Goal: Task Accomplishment & Management: Manage account settings

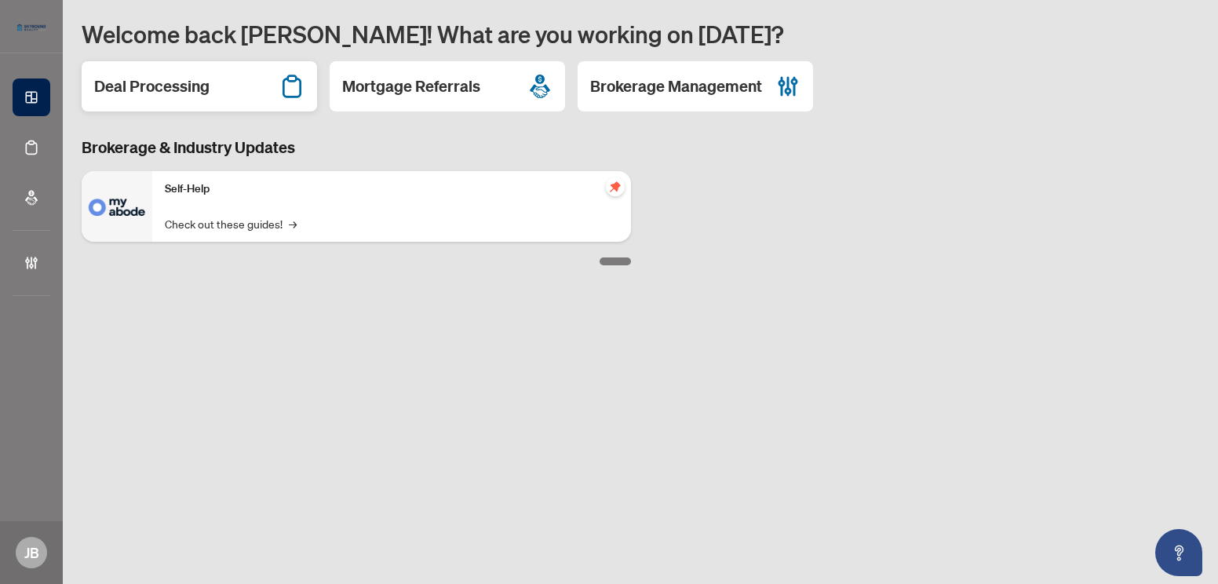
click at [150, 89] on h2 "Deal Processing" at bounding box center [151, 86] width 115 height 22
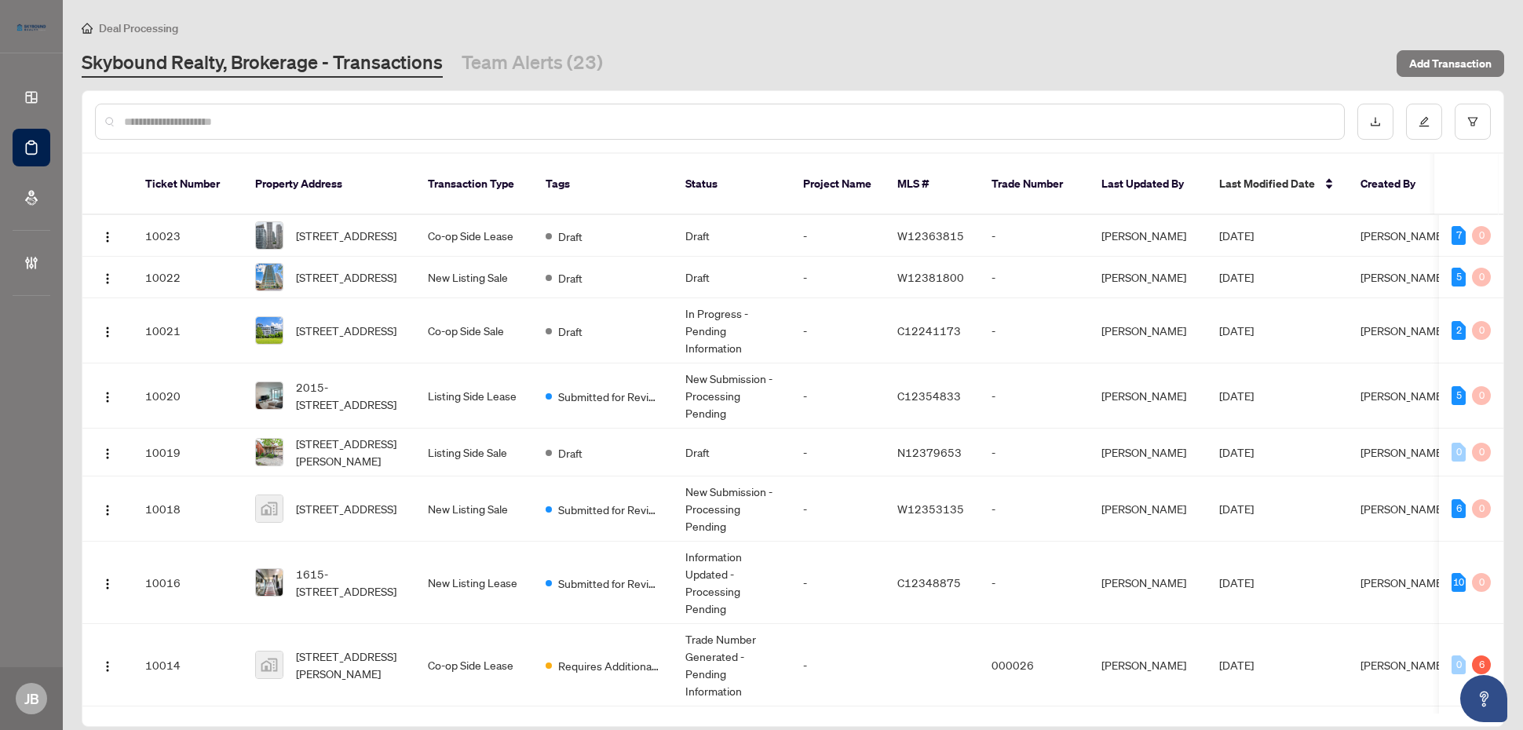
drag, startPoint x: 1199, startPoint y: 0, endPoint x: 848, endPoint y: 46, distance: 354.5
click at [848, 46] on div "Deal Processing Skybound Realty, Brokerage - Transactions Team Alerts (23) Add …" at bounding box center [793, 48] width 1422 height 59
click at [1217, 126] on button "button" at bounding box center [1472, 122] width 36 height 36
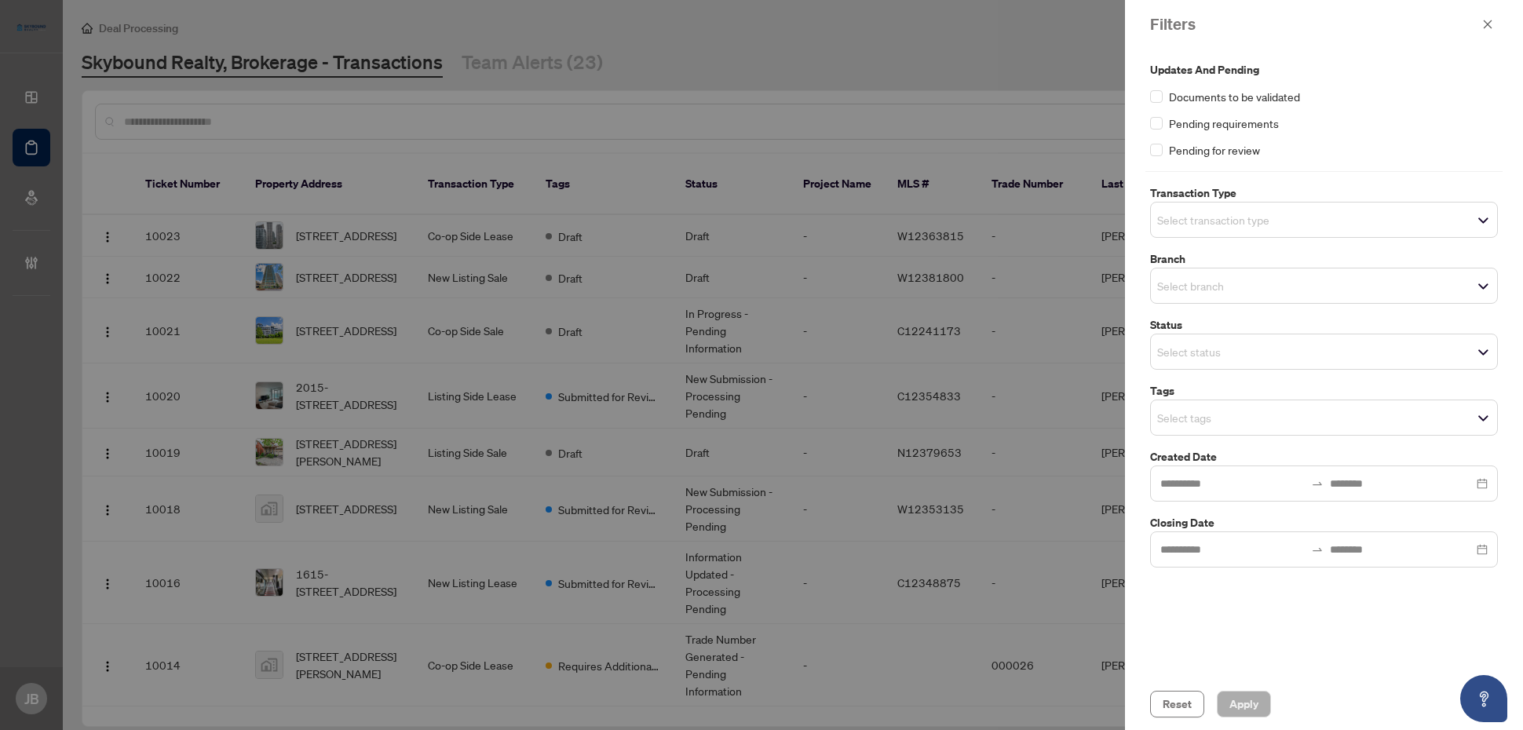
click at [1172, 221] on input "search" at bounding box center [1212, 219] width 110 height 19
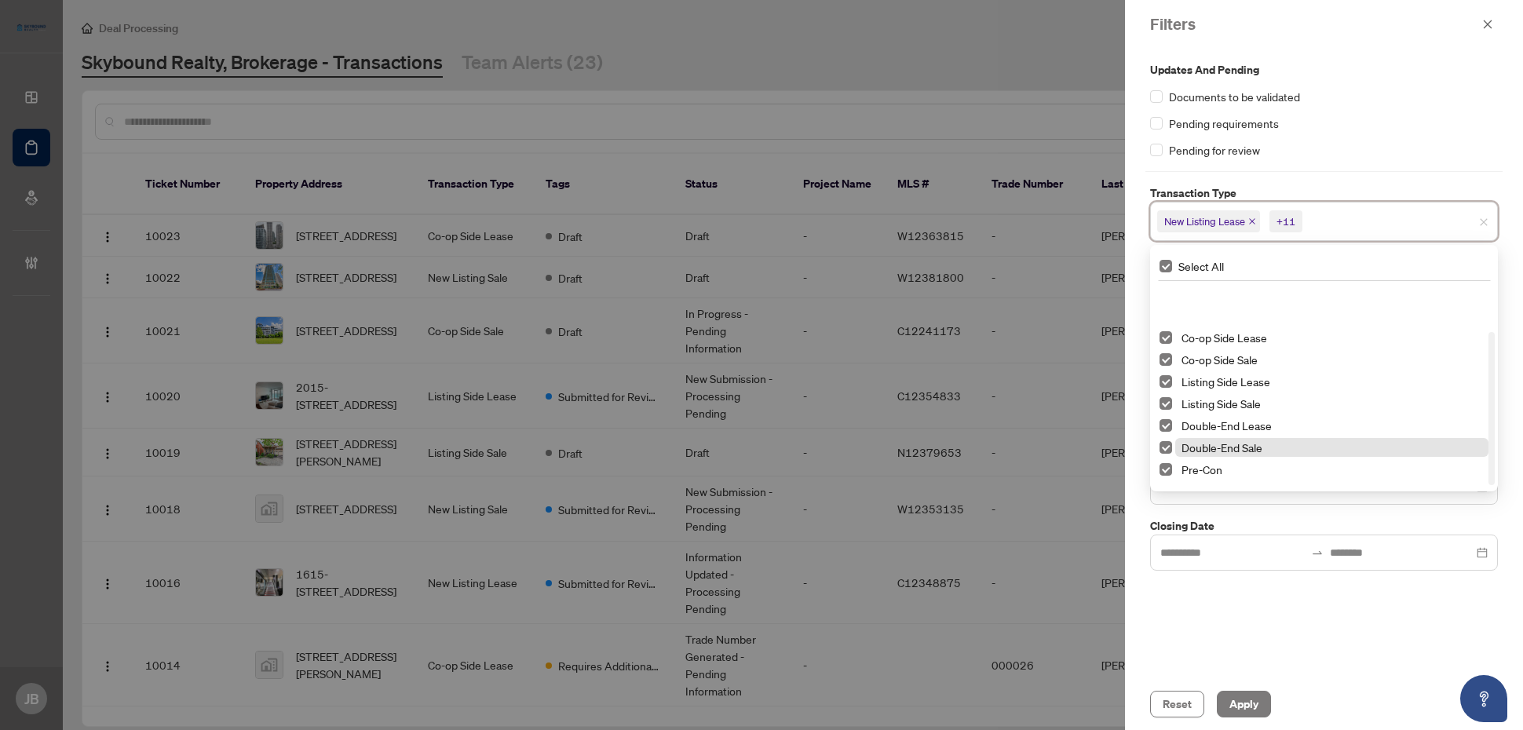
scroll to position [63, 0]
click at [1162, 408] on span "Select Pre-Con" at bounding box center [1165, 406] width 13 height 13
click at [1217, 141] on div "Pending for review" at bounding box center [1324, 149] width 348 height 17
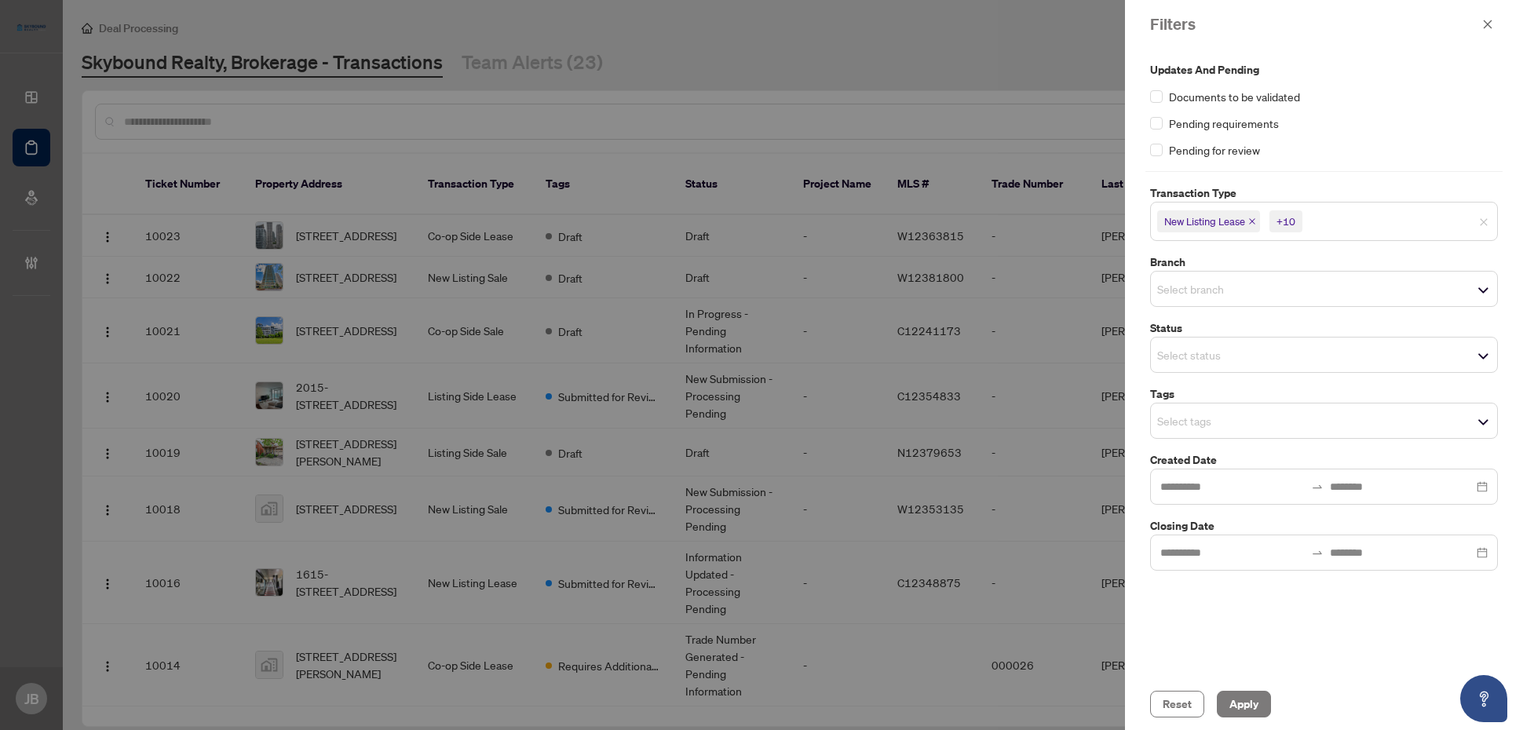
click at [1205, 287] on input "search" at bounding box center [1212, 288] width 110 height 19
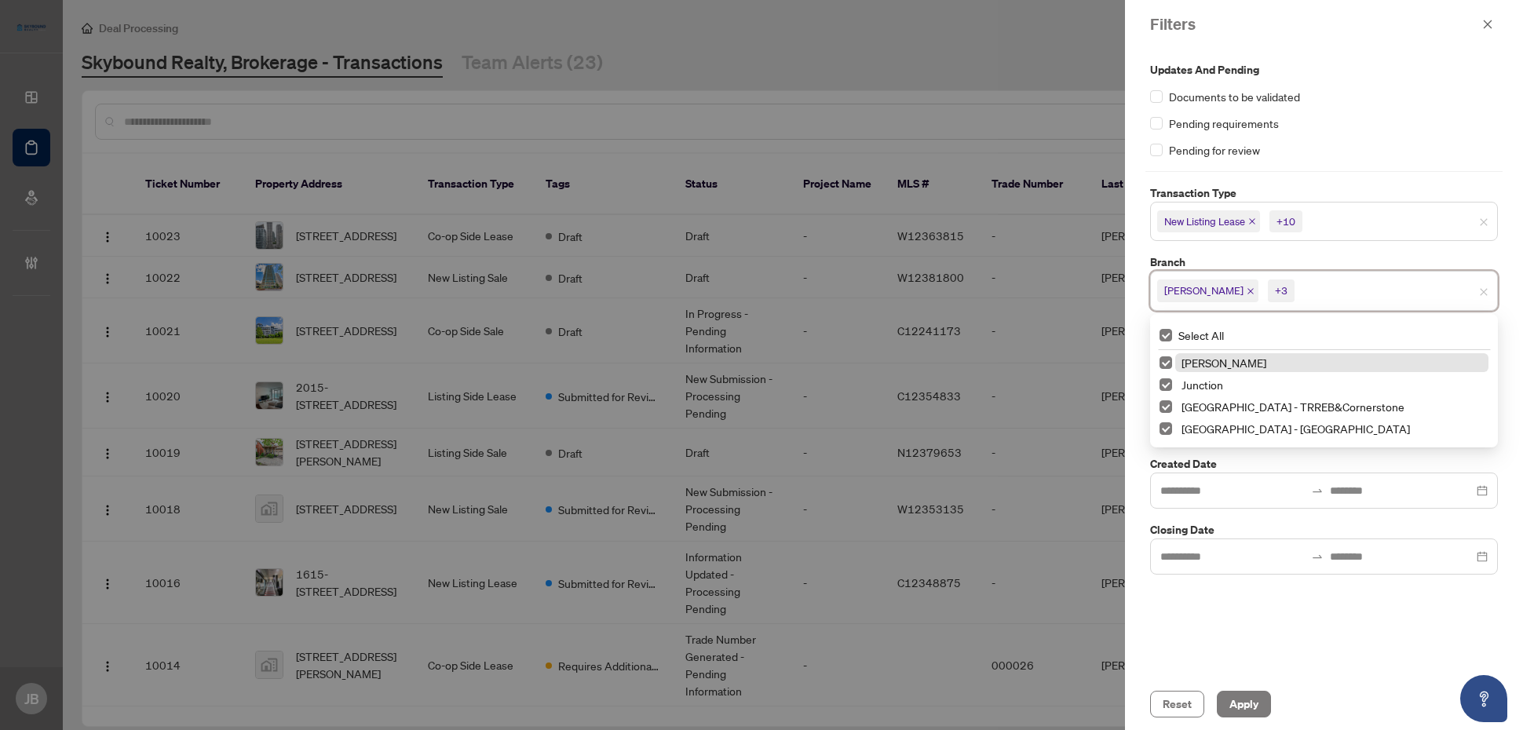
click at [1217, 583] on div "Updates and Pending Documents to be validated Pending requirements Pending for …" at bounding box center [1324, 363] width 398 height 629
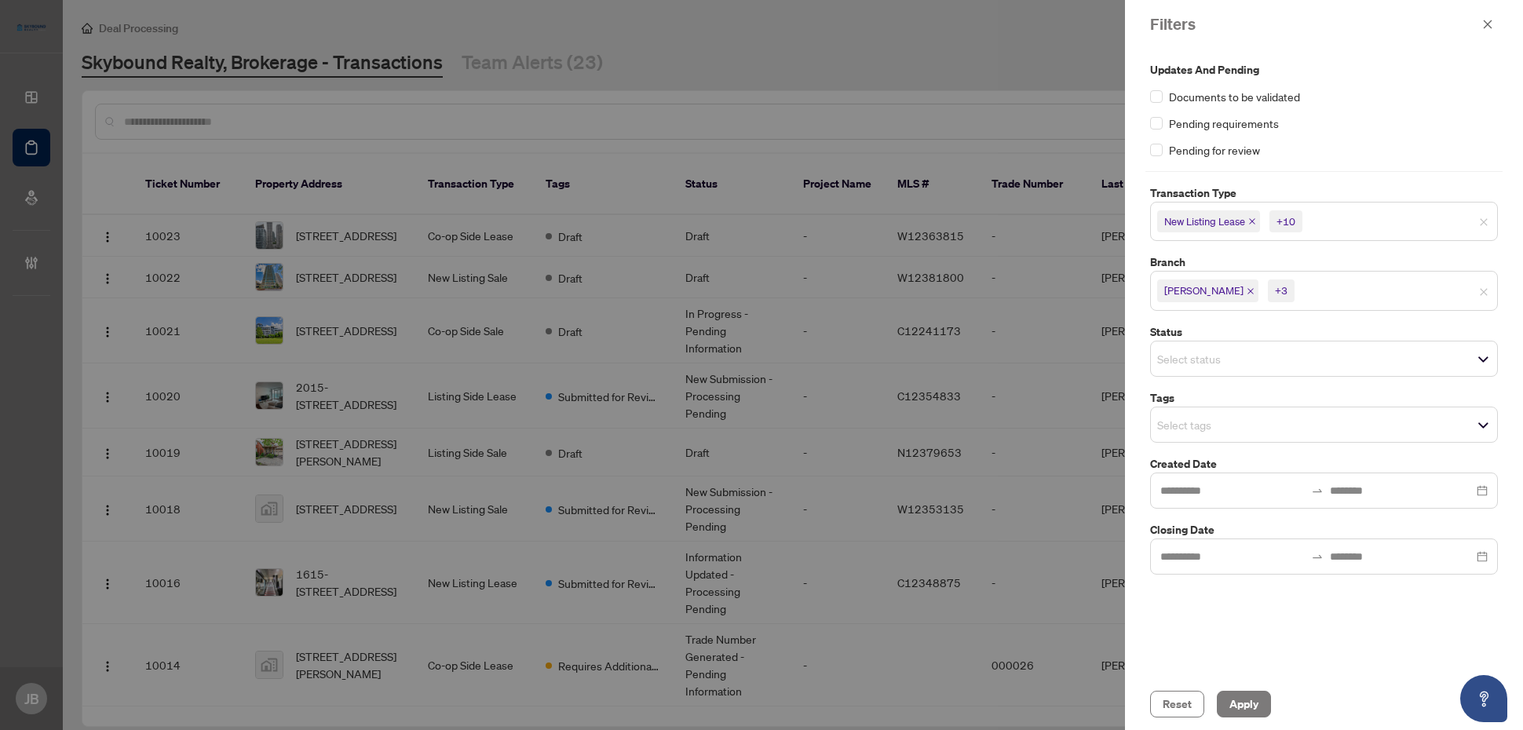
click at [1217, 359] on input "search" at bounding box center [1212, 358] width 110 height 19
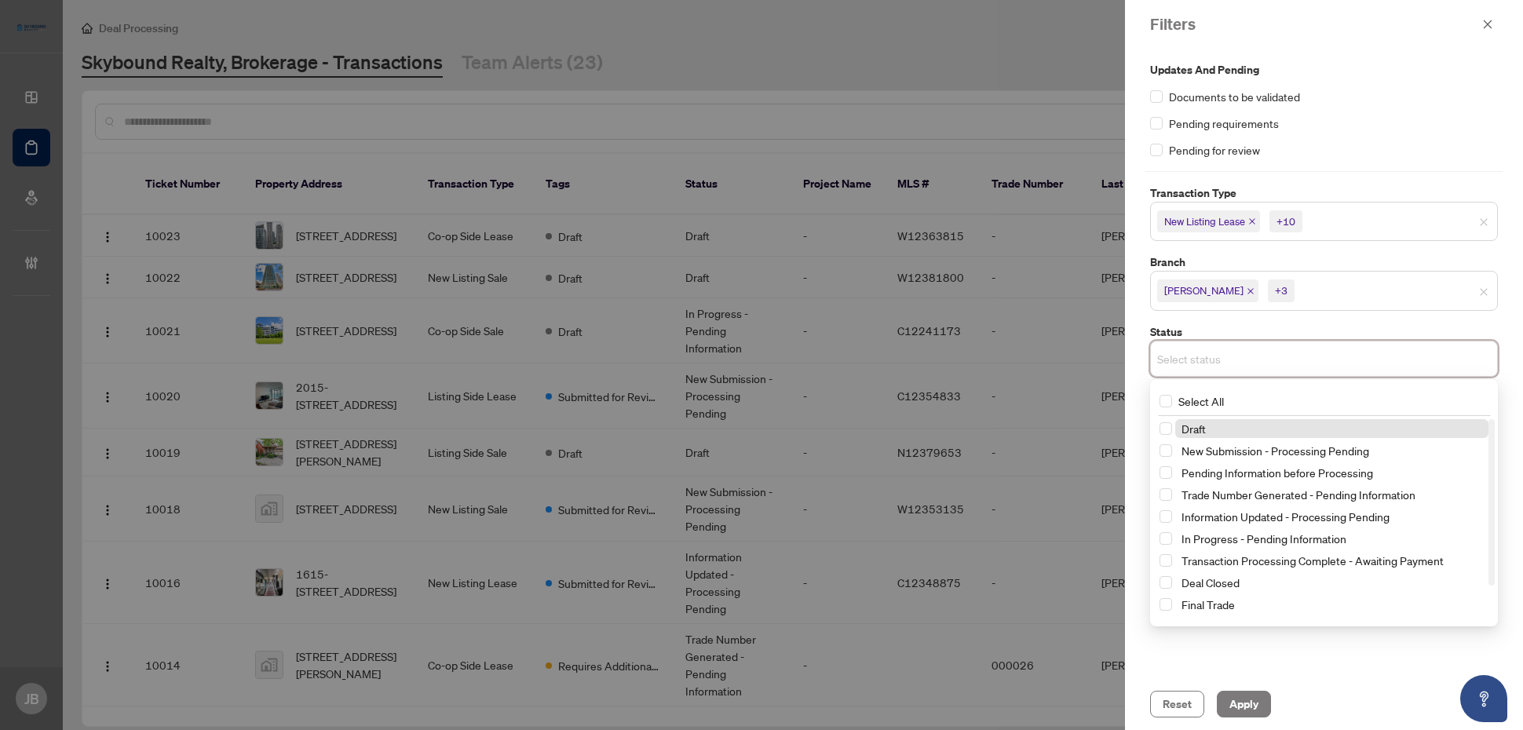
click at [1217, 359] on input "search" at bounding box center [1212, 358] width 110 height 19
click at [1165, 583] on span "Select Deal Closed" at bounding box center [1165, 586] width 13 height 13
click at [1168, 583] on span "Select Final Trade" at bounding box center [1165, 608] width 13 height 13
click at [1217, 583] on div "Updates and Pending Documents to be validated Pending requirements Pending for …" at bounding box center [1324, 363] width 398 height 629
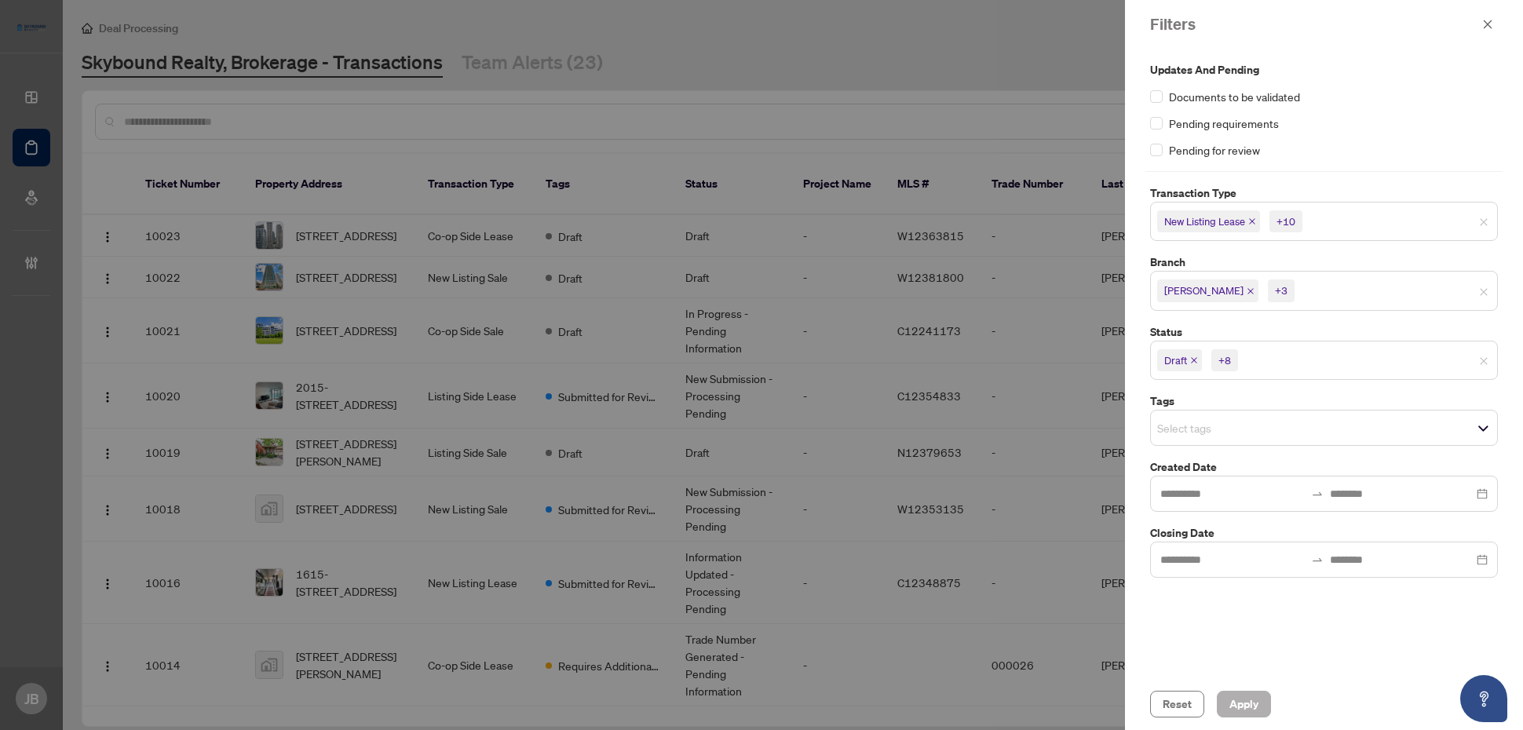
click at [1217, 583] on span "Apply" at bounding box center [1243, 703] width 29 height 25
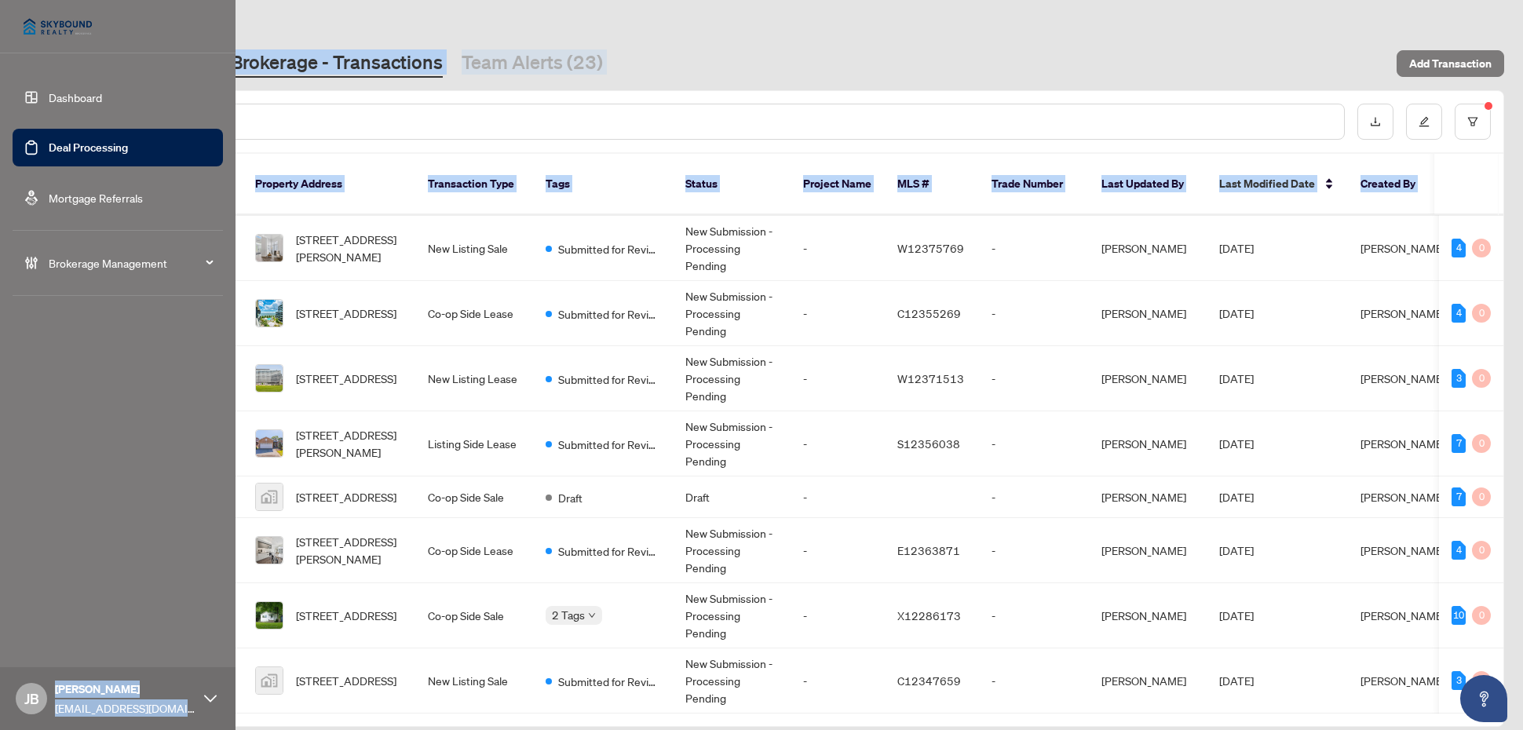
scroll to position [677, 0]
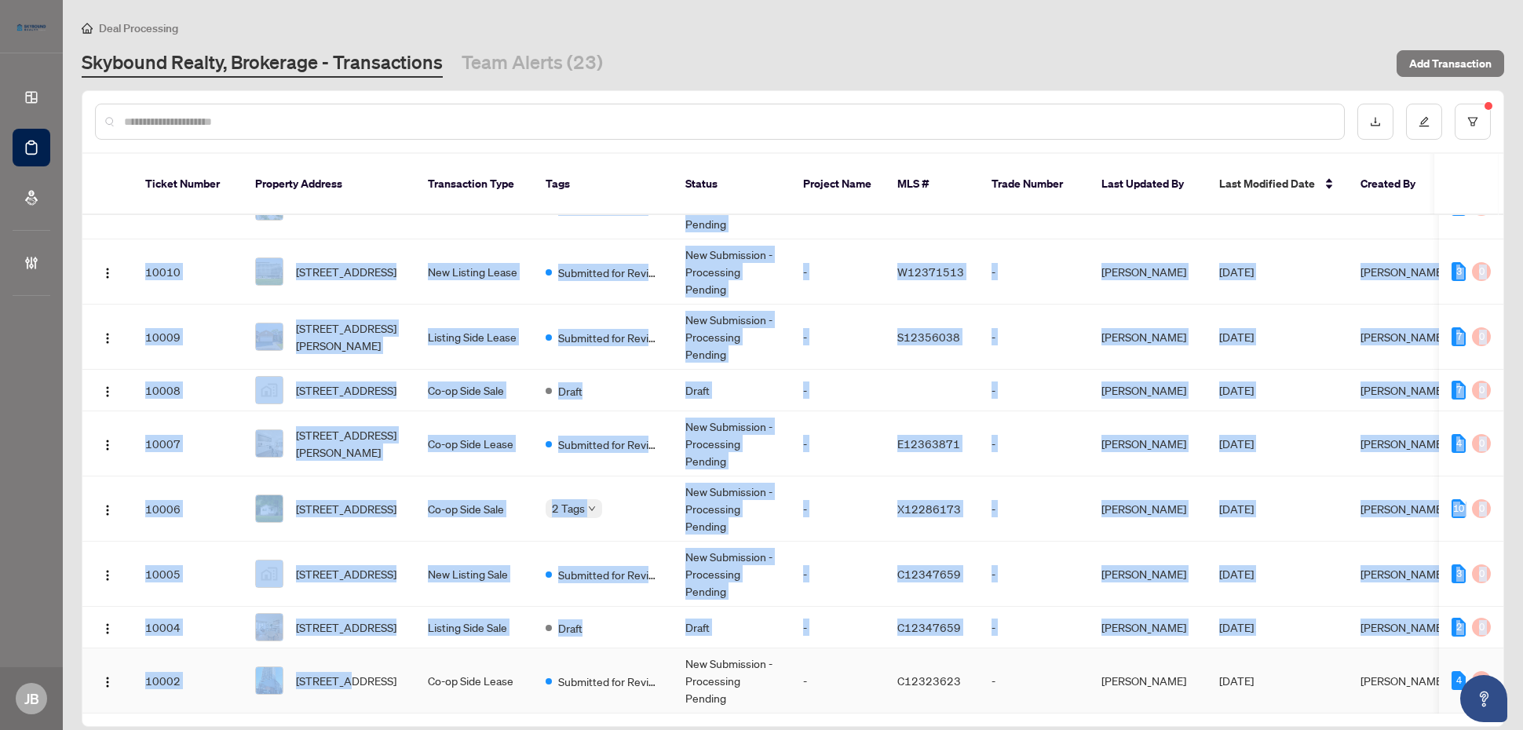
drag, startPoint x: 163, startPoint y: 689, endPoint x: 348, endPoint y: 657, distance: 187.2
click at [348, 583] on tbody "10023 809-[STREET_ADDRESS] Co-op Side Lease Draft Draft - W12363815 - [PERSON_N…" at bounding box center [856, 133] width 1549 height 1161
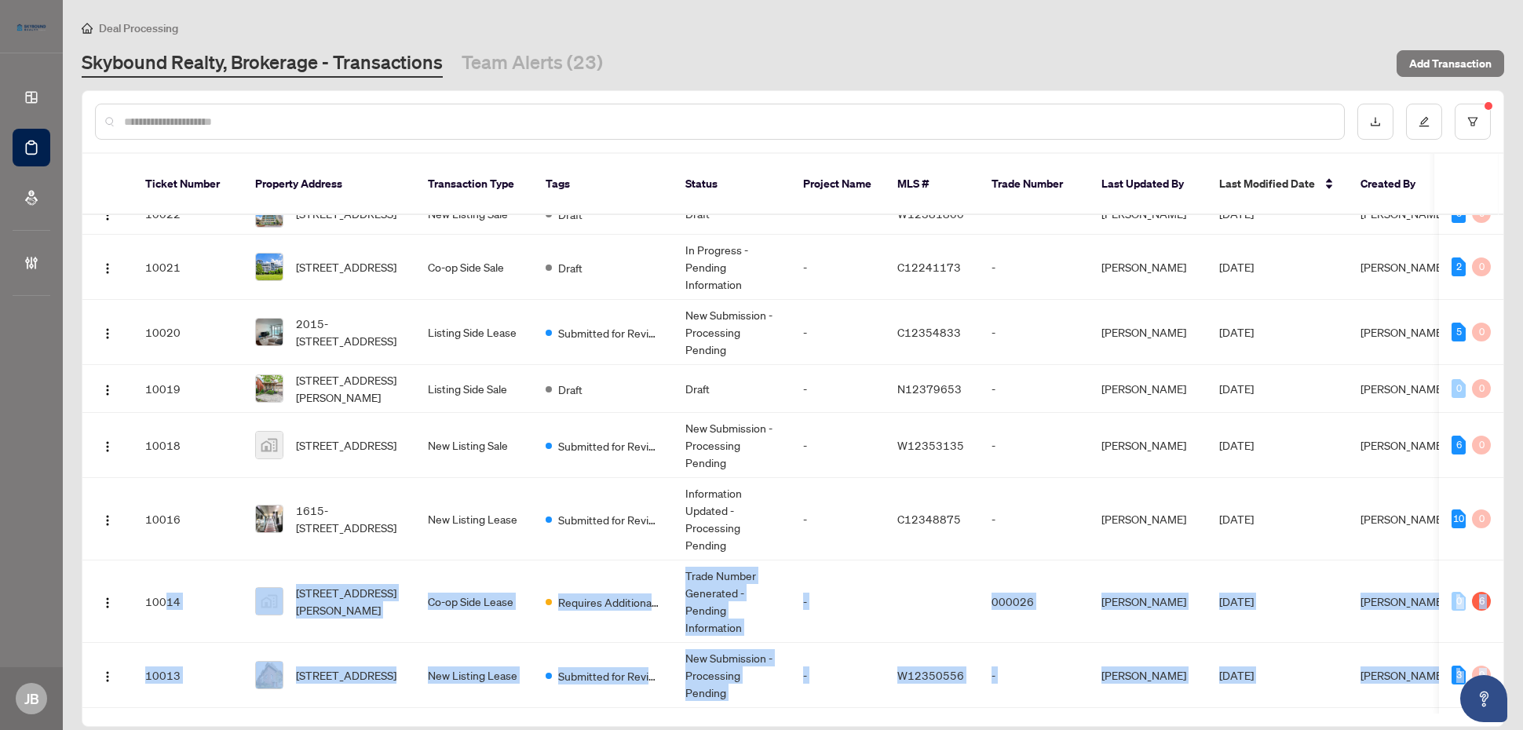
scroll to position [0, 0]
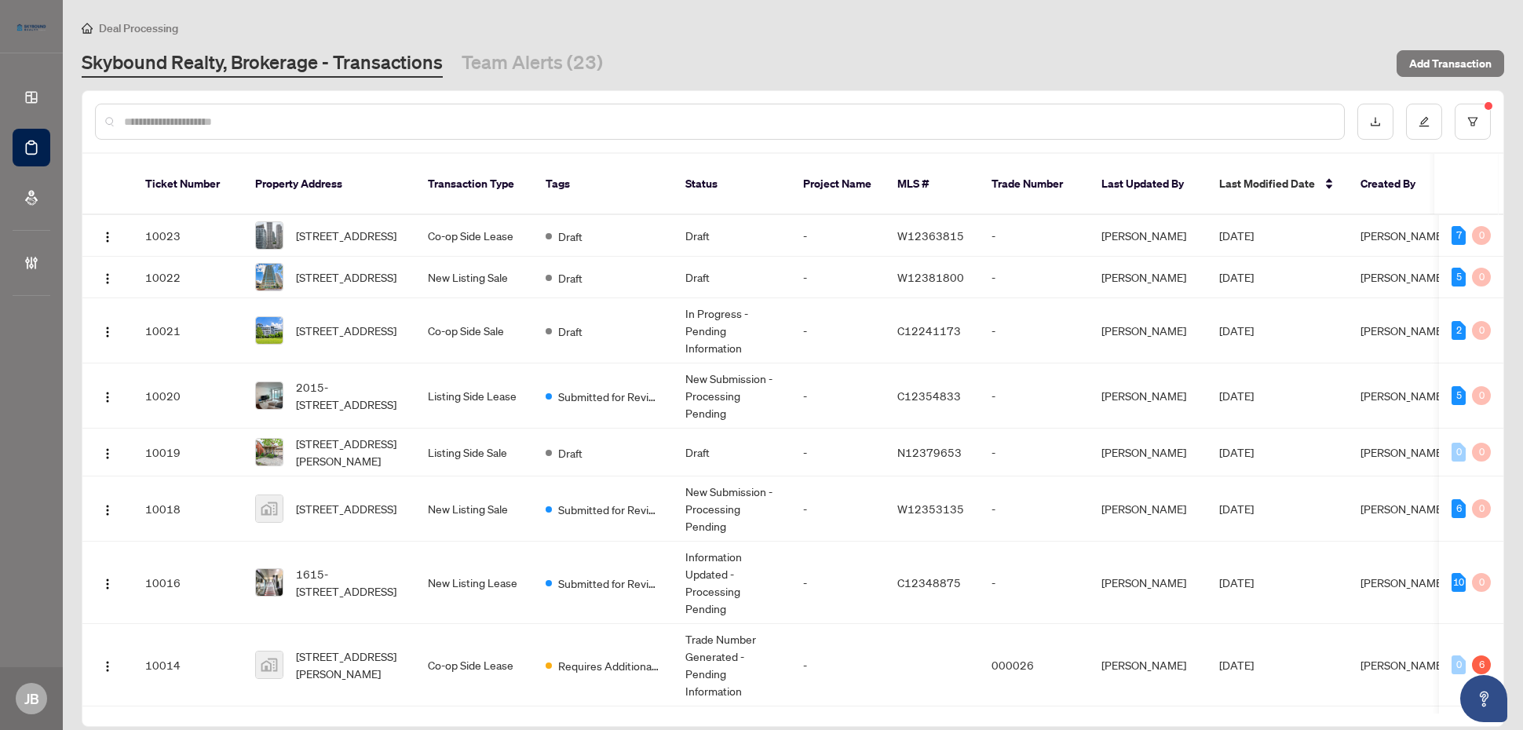
click at [768, 17] on main "Deal Processing Skybound Realty, Brokerage - Transactions Team Alerts (23) Add …" at bounding box center [793, 365] width 1460 height 730
click at [1217, 124] on icon "edit" at bounding box center [1423, 121] width 11 height 11
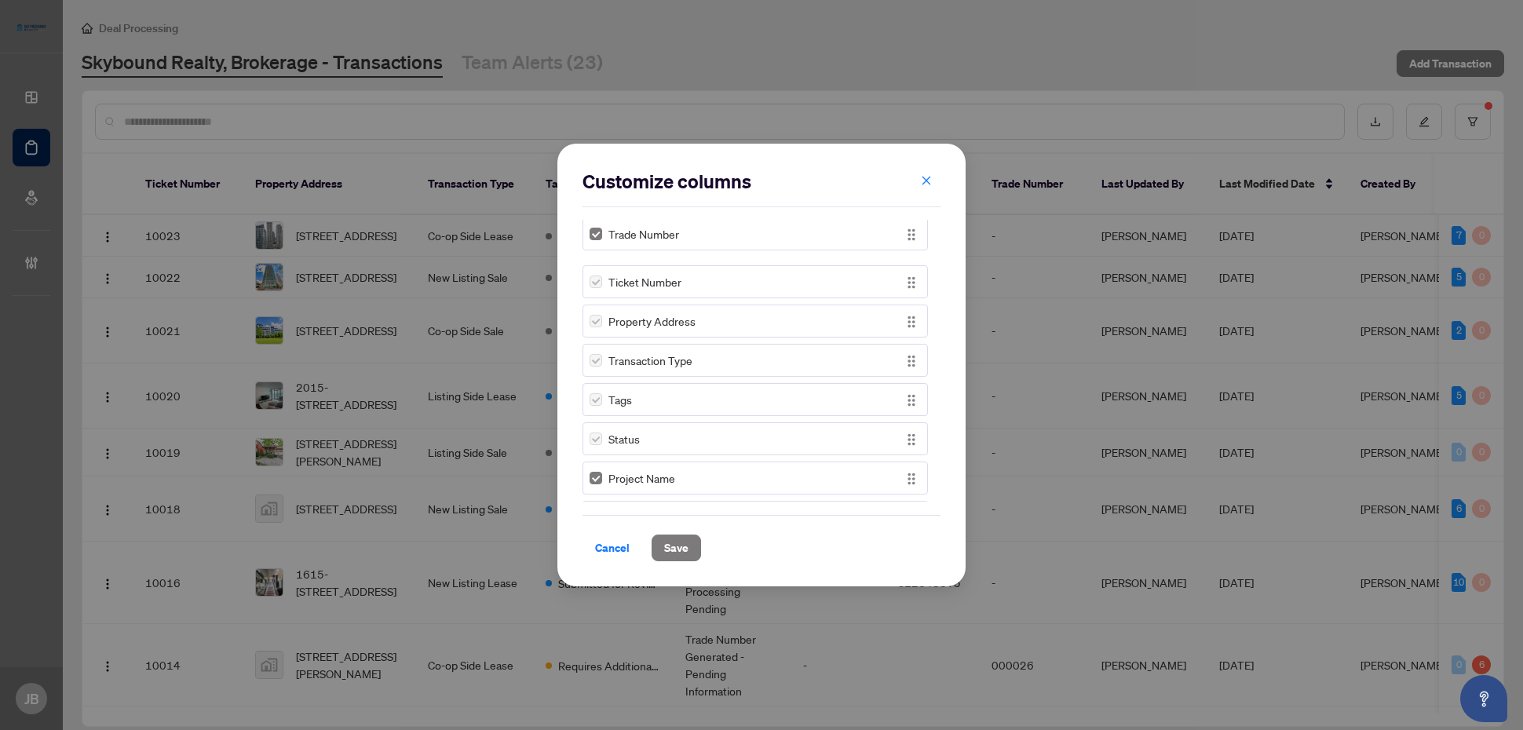
drag, startPoint x: 906, startPoint y: 326, endPoint x: 911, endPoint y: 224, distance: 102.1
click at [911, 224] on div "Trade Number" at bounding box center [754, 233] width 345 height 33
drag, startPoint x: 906, startPoint y: 387, endPoint x: 892, endPoint y: 363, distance: 28.5
click at [892, 363] on div "Unit/Lot Number" at bounding box center [754, 358] width 345 height 33
drag, startPoint x: 904, startPoint y: 445, endPoint x: 896, endPoint y: 418, distance: 28.6
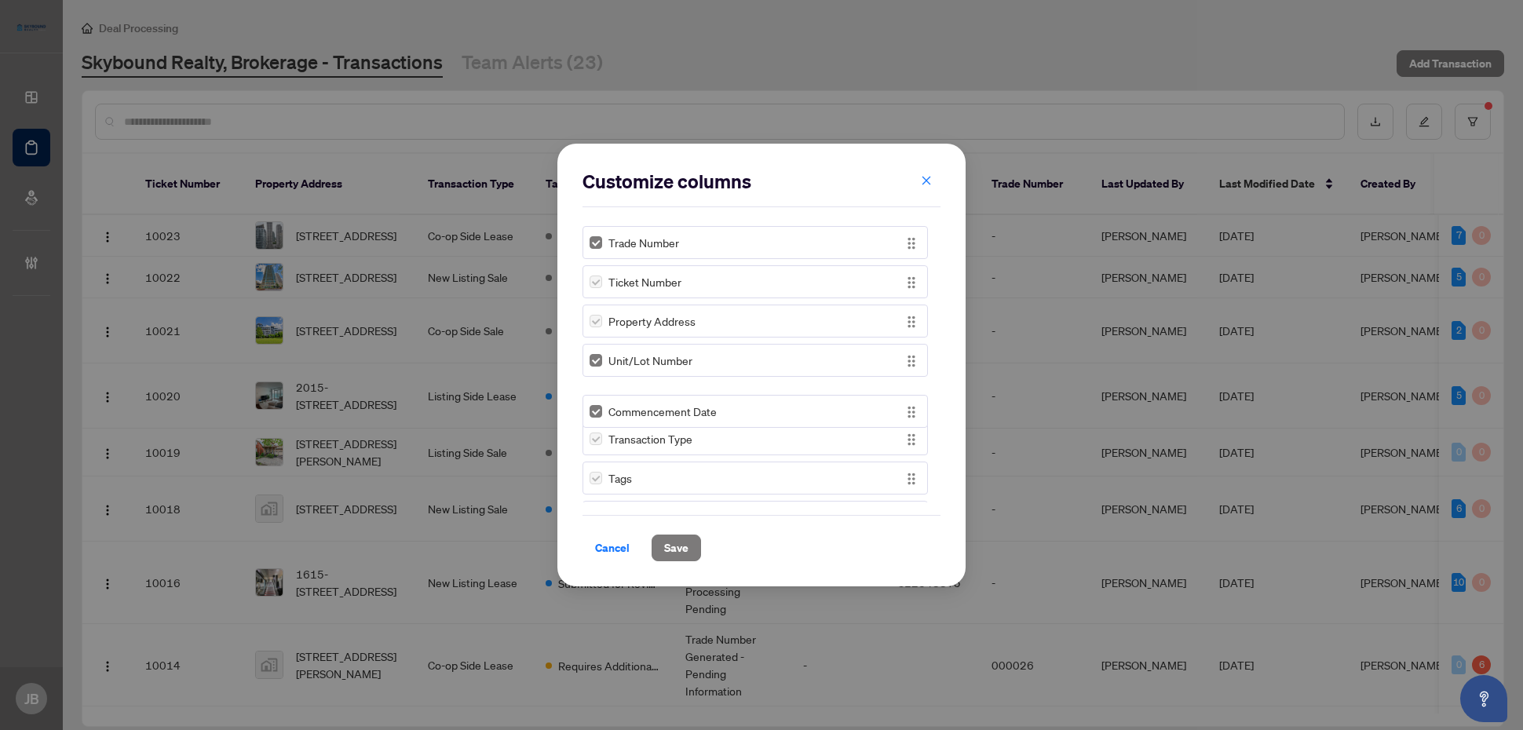
click at [896, 418] on div "Commencement Date" at bounding box center [754, 411] width 345 height 33
drag, startPoint x: 909, startPoint y: 390, endPoint x: 897, endPoint y: 444, distance: 55.4
click at [903, 443] on img "button" at bounding box center [911, 434] width 17 height 17
drag, startPoint x: 909, startPoint y: 387, endPoint x: 887, endPoint y: 331, distance: 59.9
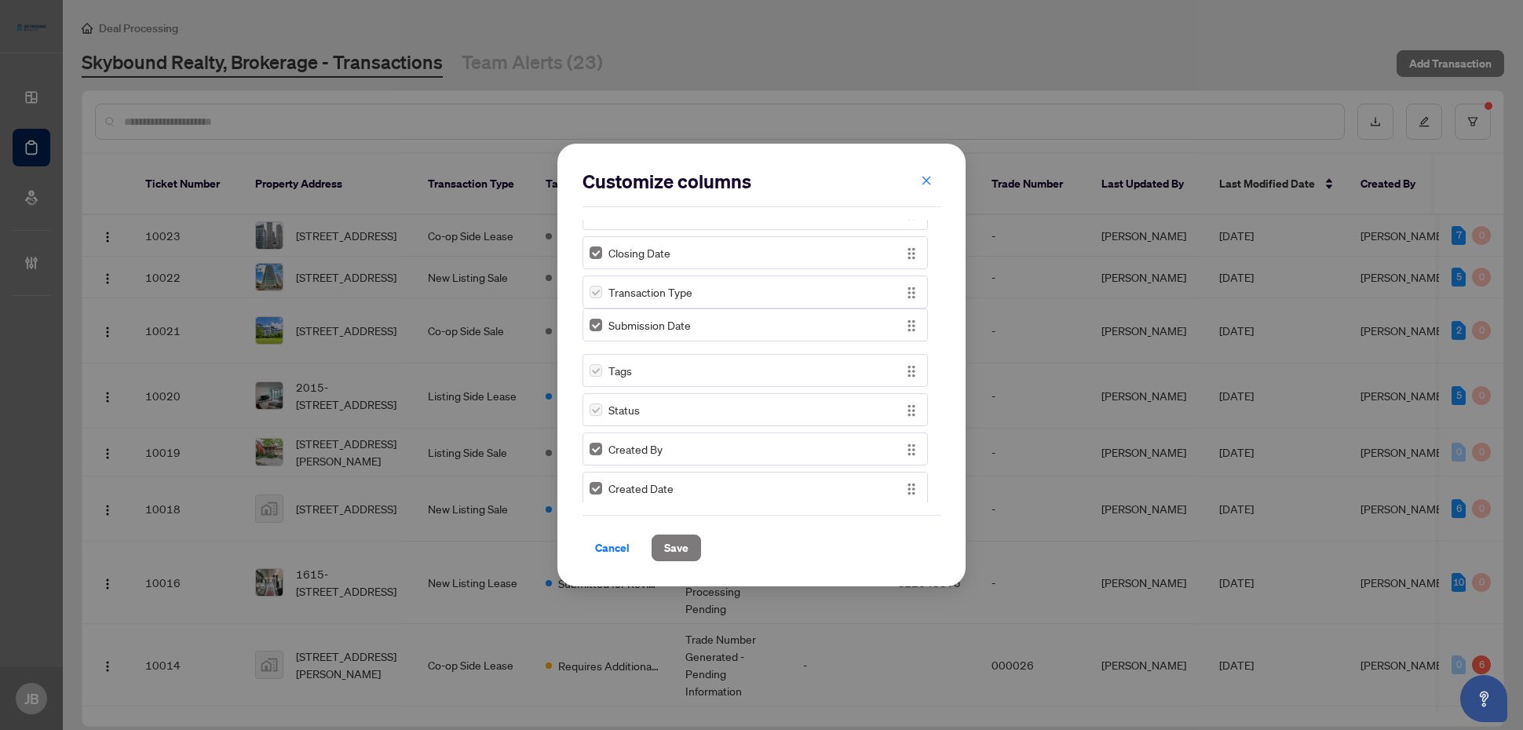
click at [887, 331] on div "Submission Date" at bounding box center [754, 324] width 345 height 33
drag, startPoint x: 908, startPoint y: 334, endPoint x: 906, endPoint y: 297, distance: 36.9
click at [906, 297] on img "button" at bounding box center [911, 296] width 17 height 17
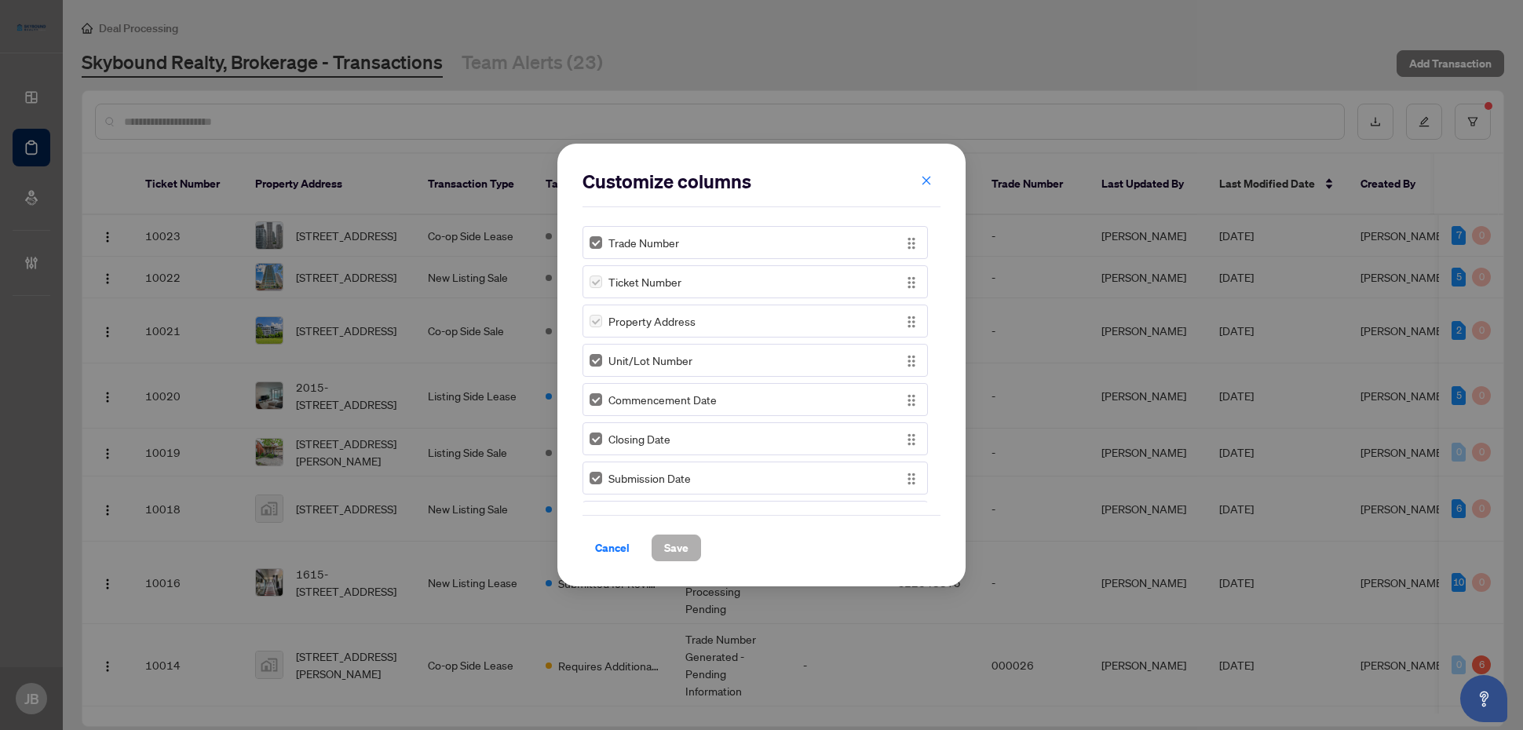
click at [680, 553] on span "Save" at bounding box center [676, 547] width 24 height 25
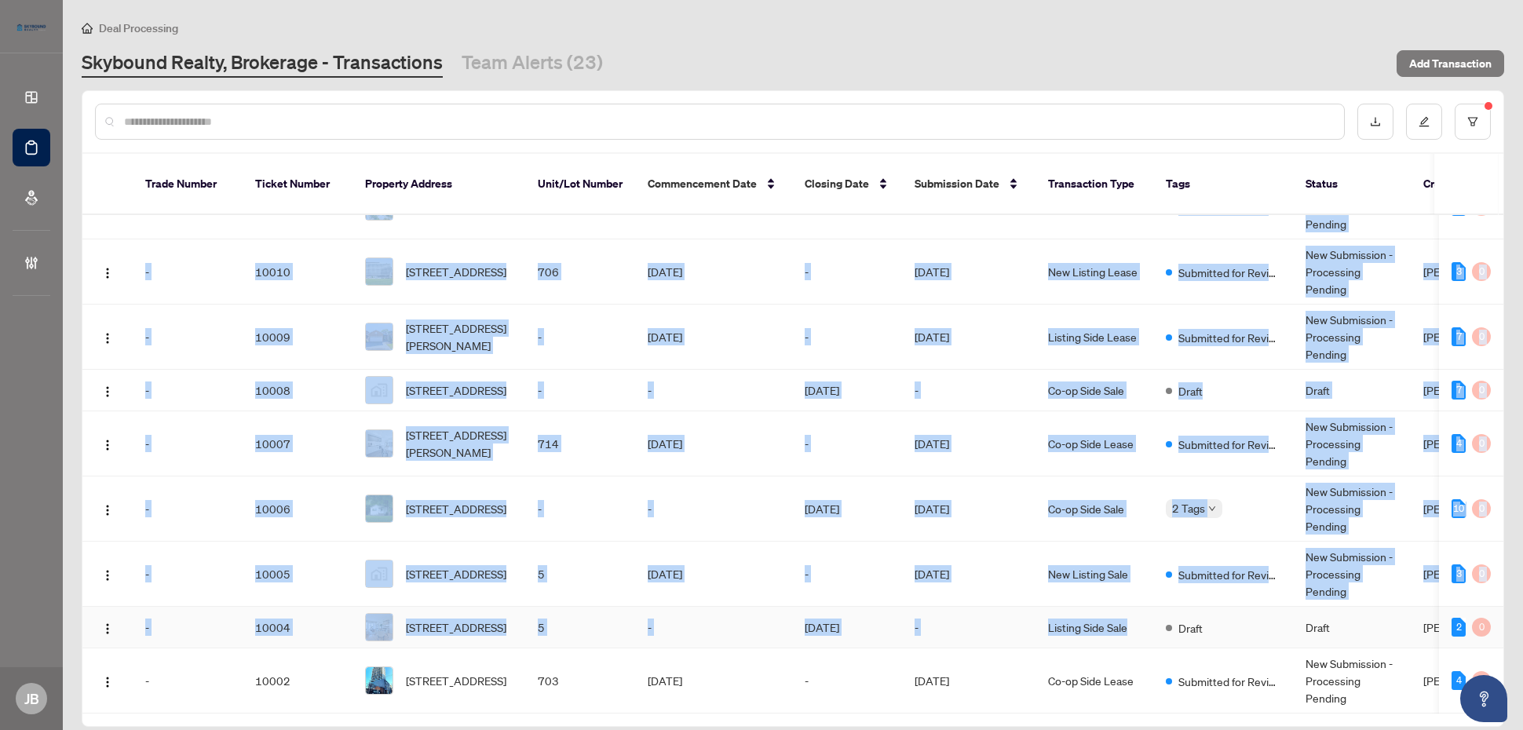
drag, startPoint x: 1125, startPoint y: 688, endPoint x: 1187, endPoint y: 582, distance: 123.2
click at [1187, 582] on tbody "- 10023 809-[STREET_ADDRESS] 809 [DATE] - - Co-op Side Lease Draft Draft [PERSO…" at bounding box center [888, 133] width 1612 height 1161
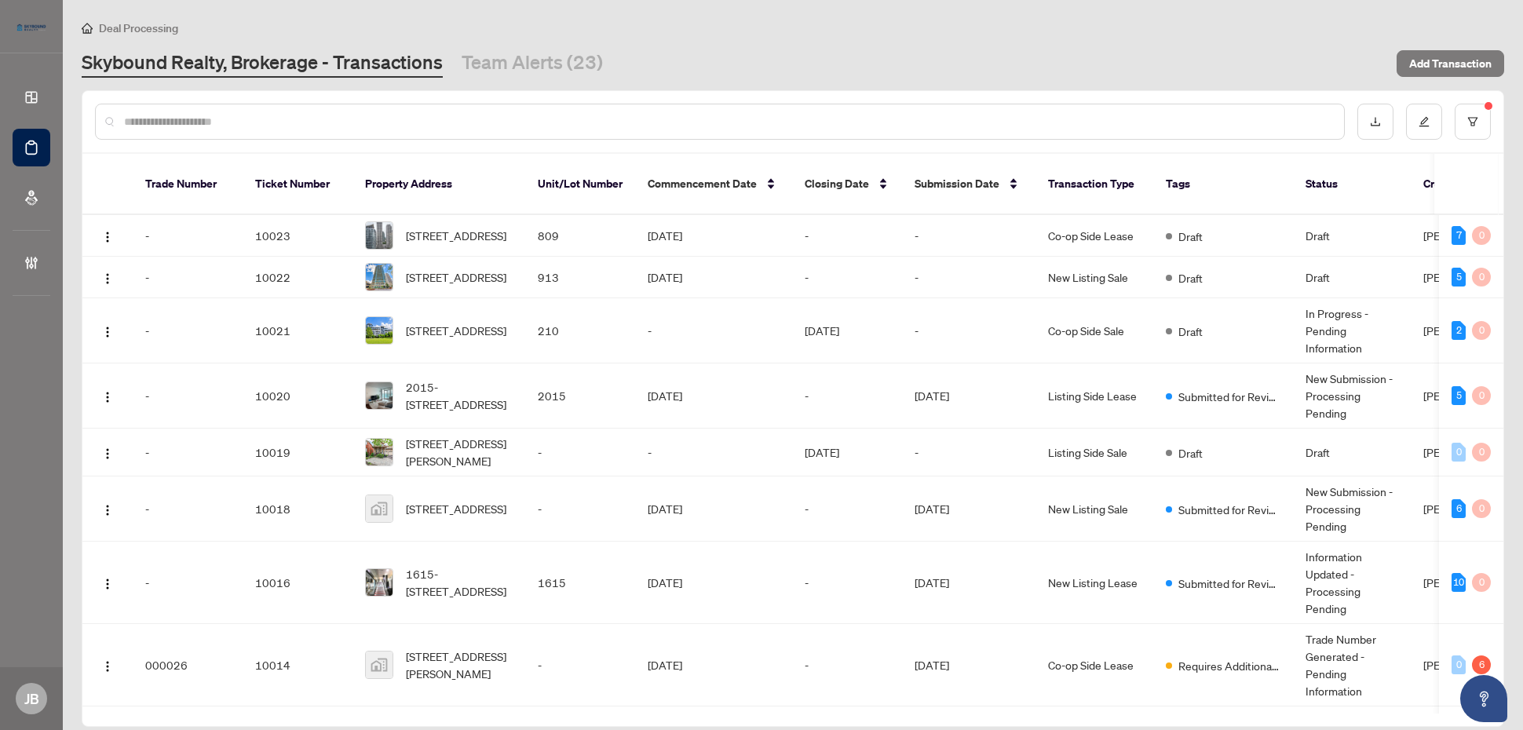
click at [1081, 71] on div "Skybound Realty, Brokerage - Transactions Team Alerts (23)" at bounding box center [734, 63] width 1305 height 28
click at [1217, 118] on icon "download" at bounding box center [1374, 122] width 9 height 9
